Goal: Use online tool/utility: Utilize a website feature to perform a specific function

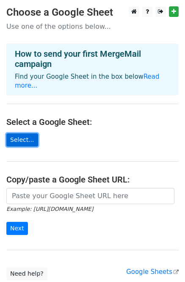
click at [19, 133] on link "Select..." at bounding box center [22, 139] width 32 height 13
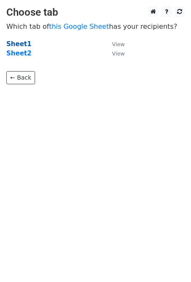
click at [17, 44] on strong "Sheet1" at bounding box center [18, 44] width 25 height 8
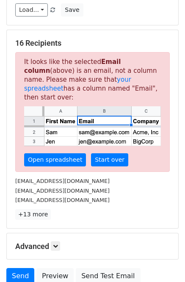
scroll to position [130, 0]
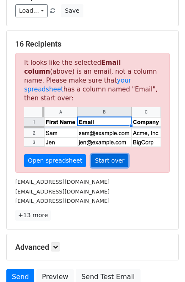
click at [102, 154] on link "Start over" at bounding box center [109, 160] width 37 height 13
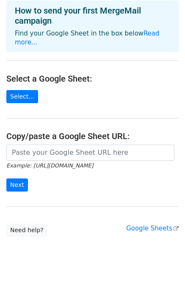
scroll to position [44, 0]
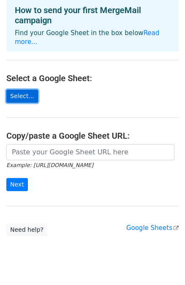
click at [18, 90] on link "Select..." at bounding box center [22, 96] width 32 height 13
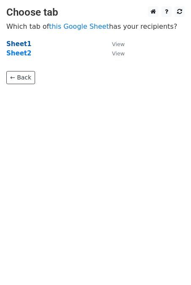
click at [17, 44] on strong "Sheet1" at bounding box center [18, 44] width 25 height 8
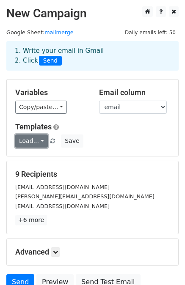
click at [36, 140] on link "Load..." at bounding box center [31, 140] width 33 height 13
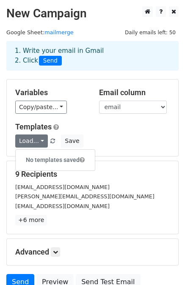
click at [142, 136] on div "Load... No templates saved Save" at bounding box center [92, 140] width 167 height 13
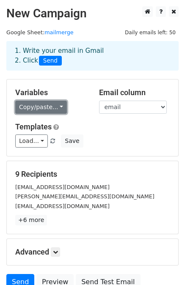
click at [55, 107] on link "Copy/paste..." at bounding box center [41, 107] width 52 height 13
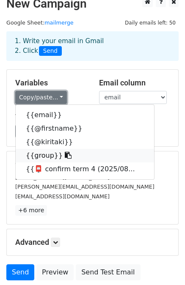
scroll to position [8, 0]
